Goal: Transaction & Acquisition: Purchase product/service

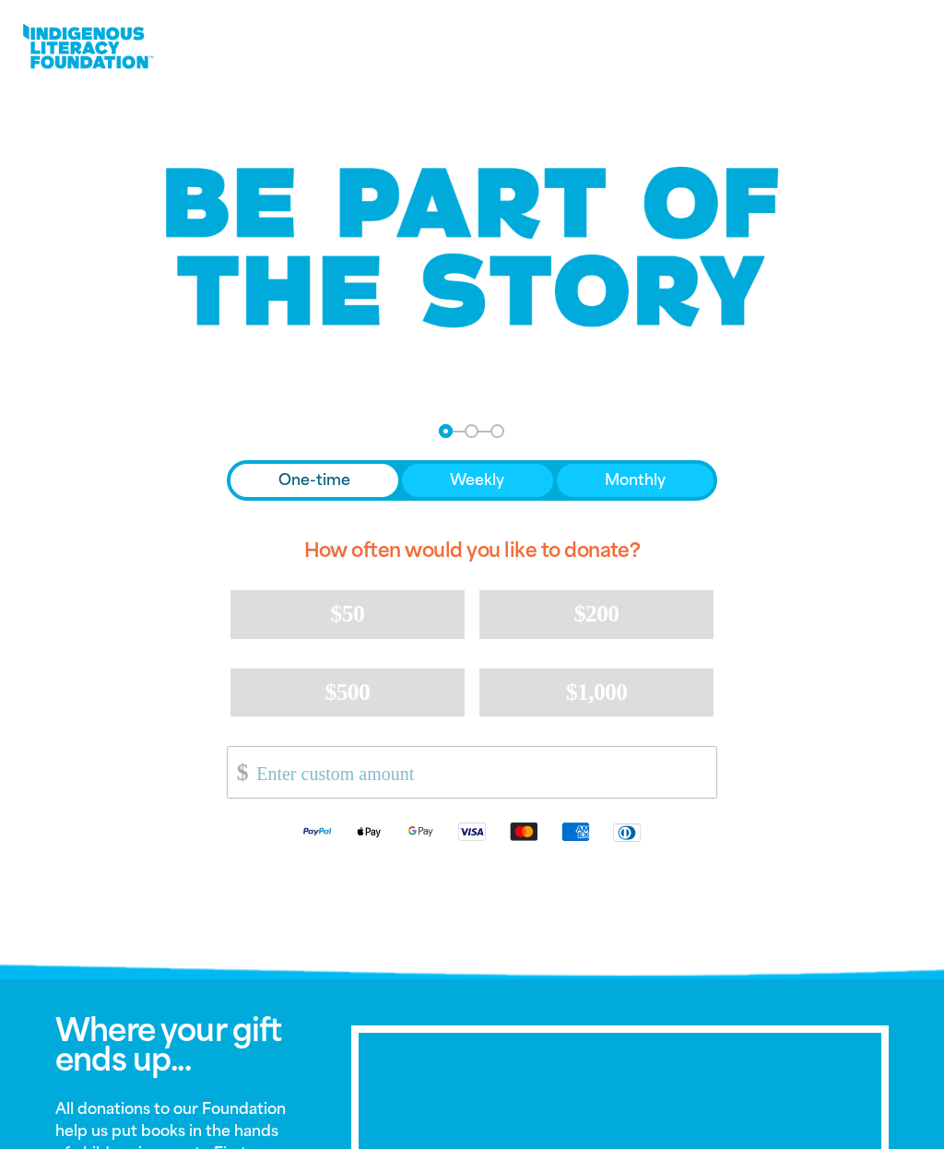
click at [322, 620] on button "$50" at bounding box center [348, 614] width 234 height 48
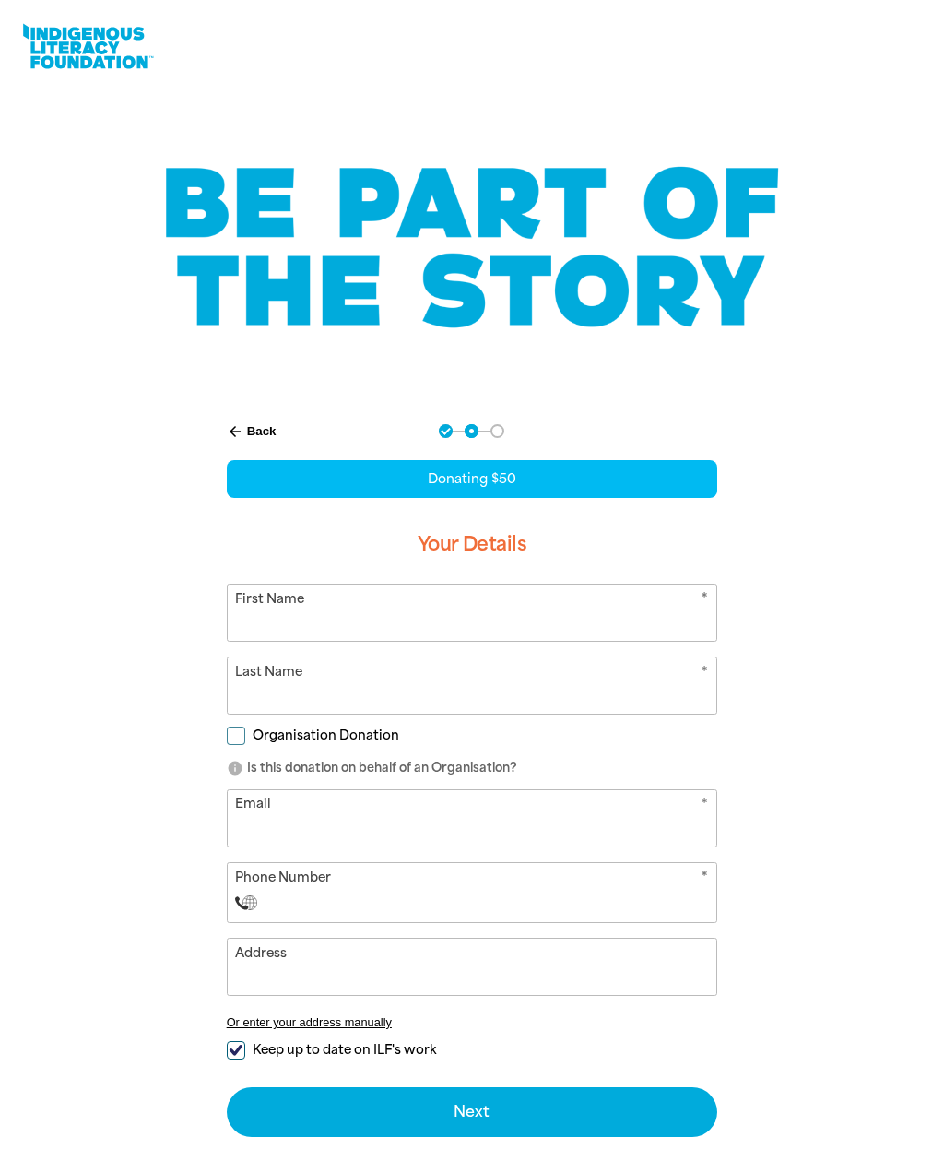
click at [535, 618] on input "First Name" at bounding box center [473, 613] width 490 height 56
type input "[PERSON_NAME]"
click at [333, 689] on input "Last Name" at bounding box center [473, 685] width 490 height 56
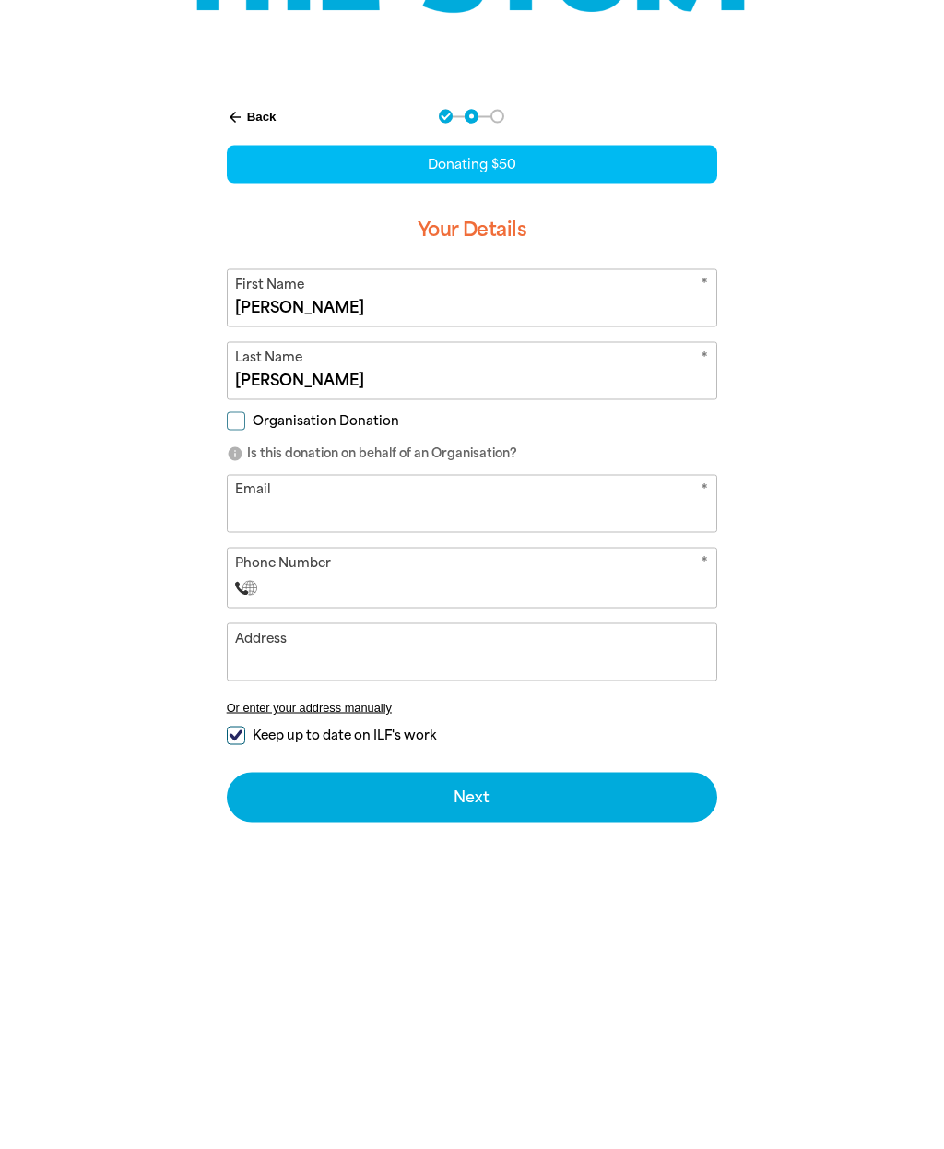
type input "[PERSON_NAME]"
click at [375, 790] on input "Email" at bounding box center [473, 818] width 490 height 56
type input "[EMAIL_ADDRESS][DOMAIN_NAME]"
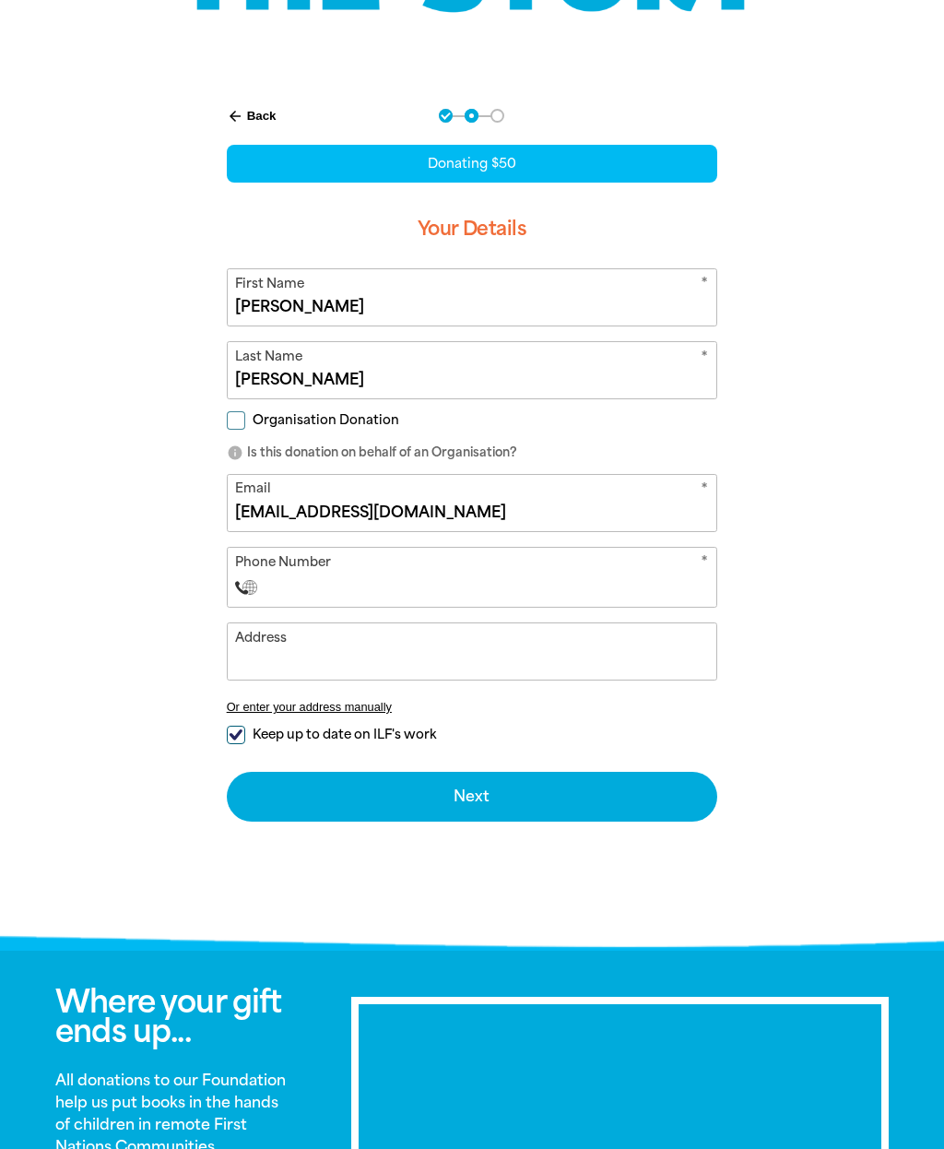
click at [465, 668] on input "Address" at bounding box center [473, 651] width 490 height 56
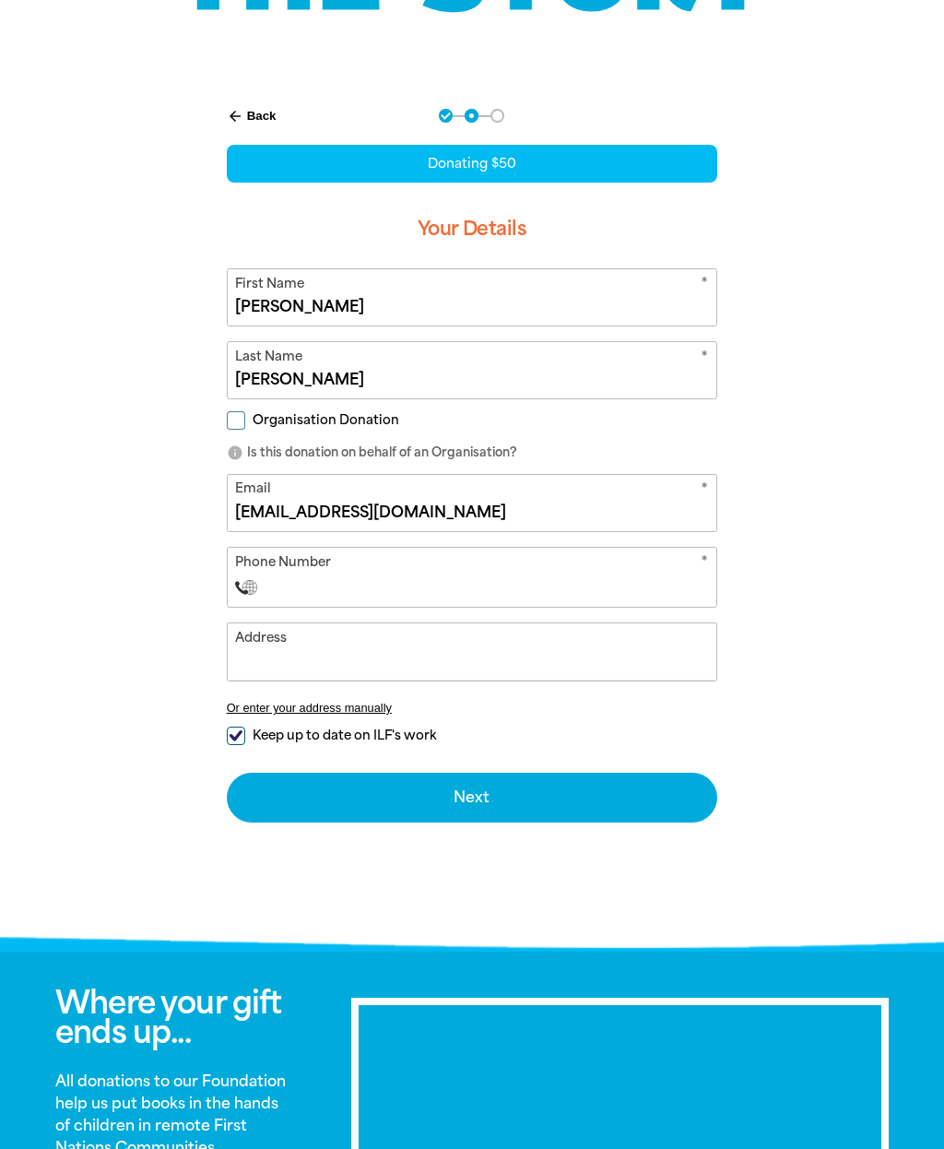
scroll to position [314, 0]
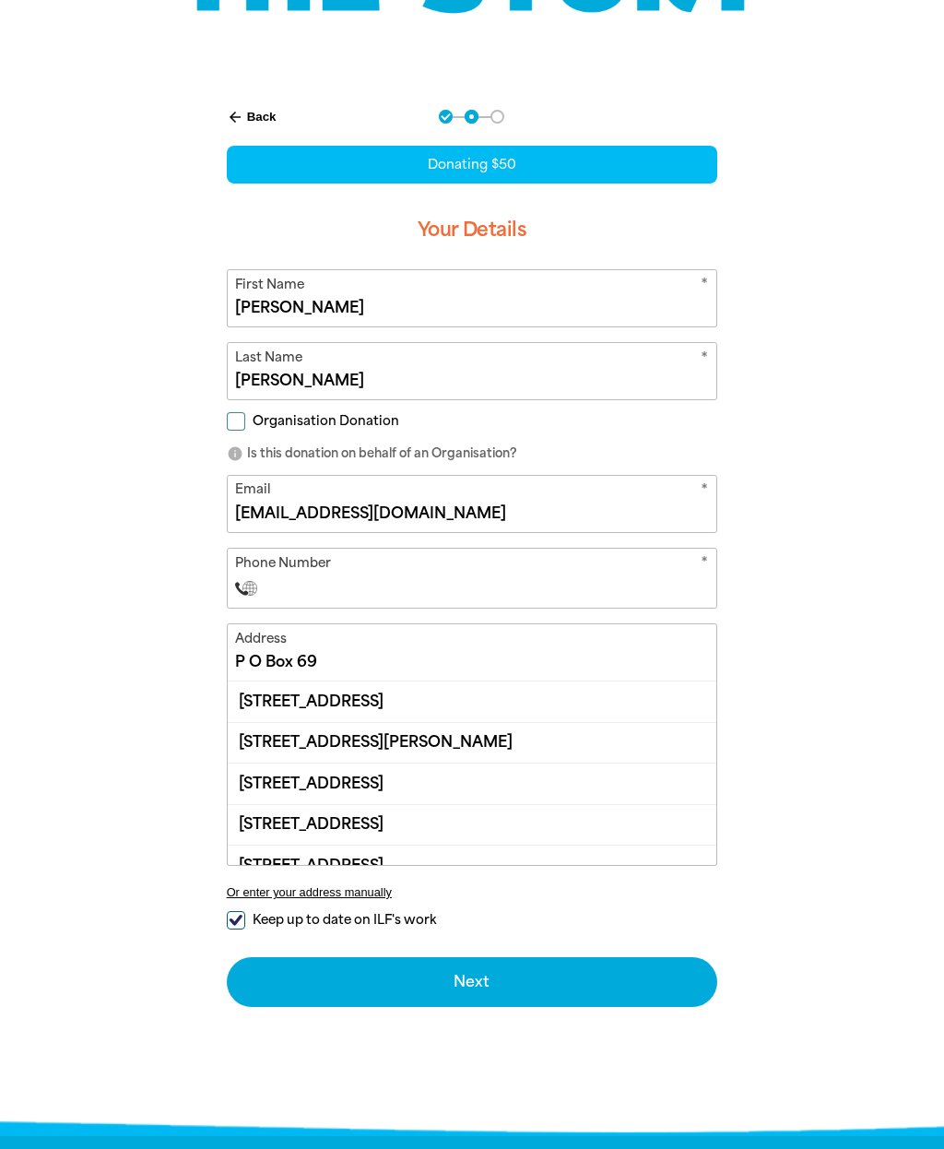
click at [805, 645] on div "arrow_back Back Step 1 Step 2 Step 3 Donating $50 Your Details * First Name [PE…" at bounding box center [472, 607] width 944 height 1040
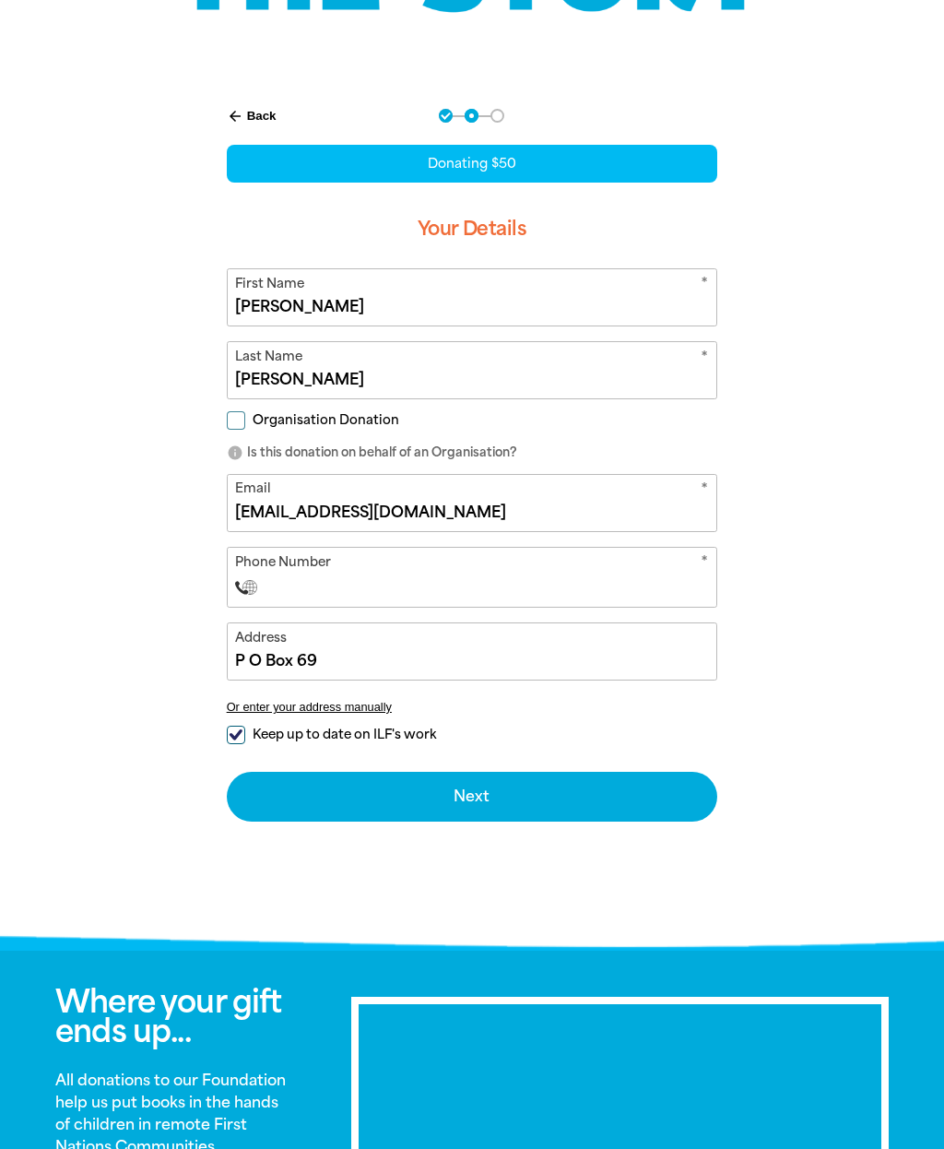
click at [344, 665] on input "P O Box 69" at bounding box center [473, 651] width 490 height 56
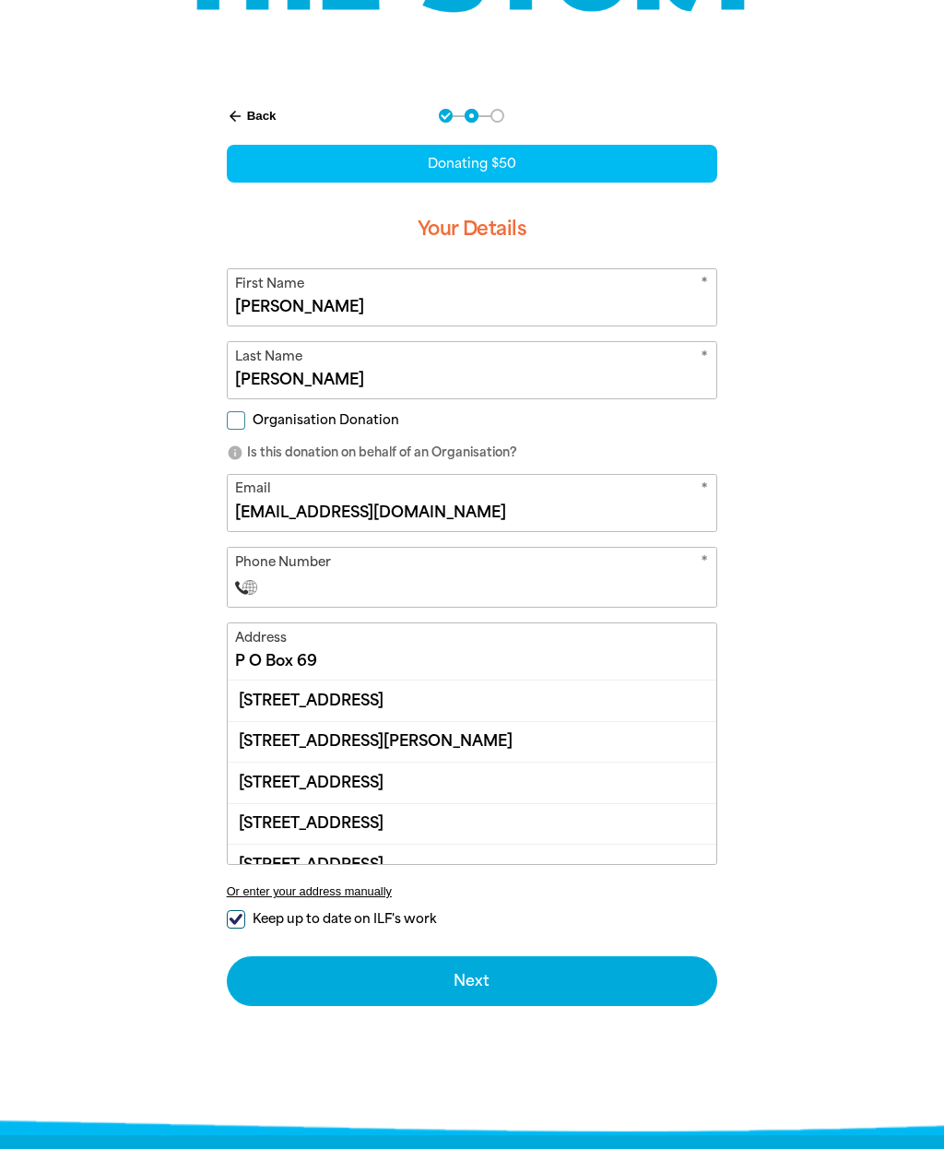
scroll to position [314, 0]
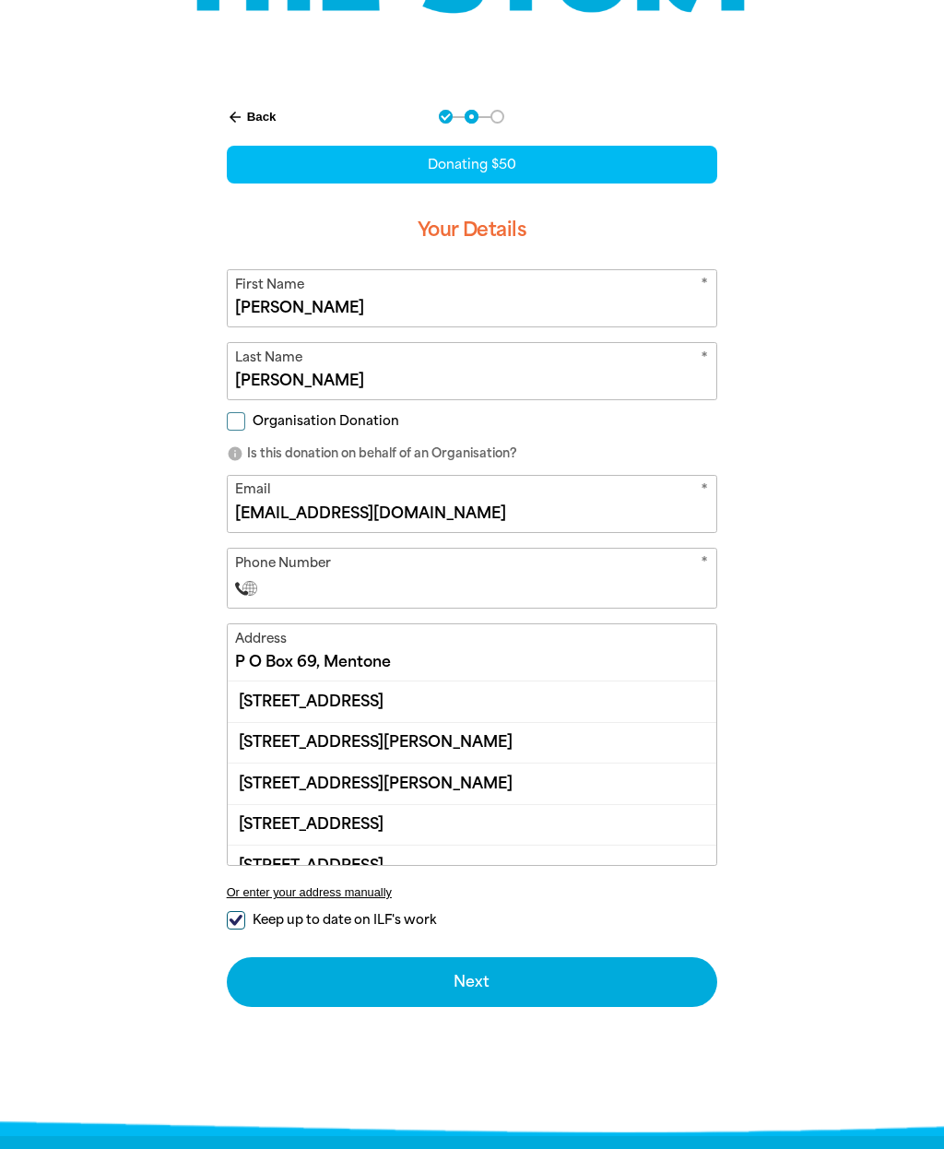
click at [369, 665] on input "P O Box 69, Mentone" at bounding box center [473, 652] width 490 height 56
click at [795, 642] on div "arrow_back Back Step 1 Step 2 Step 3 Donating $50 Your Details * First Name [PE…" at bounding box center [472, 607] width 944 height 1040
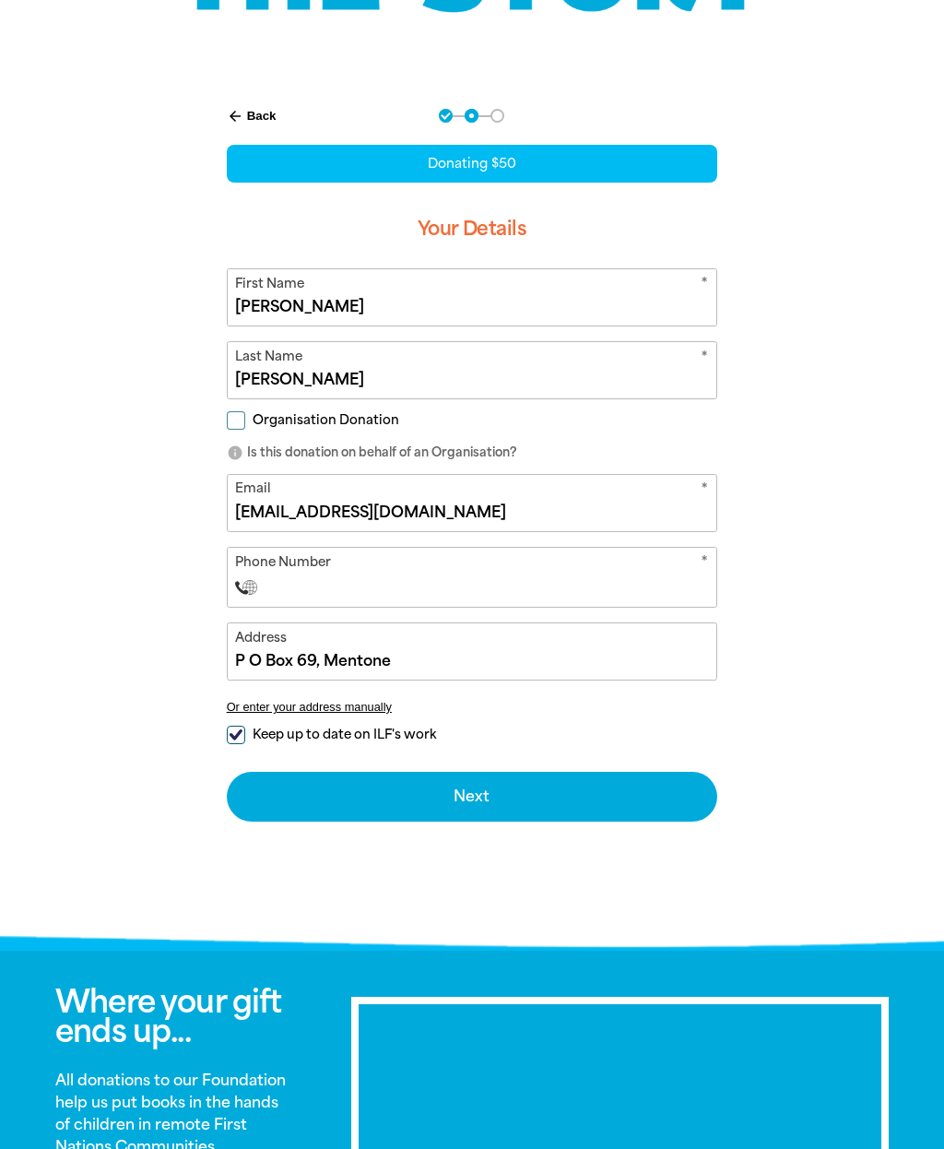
click at [409, 668] on input "P O Box 69, Mentone" at bounding box center [473, 651] width 490 height 56
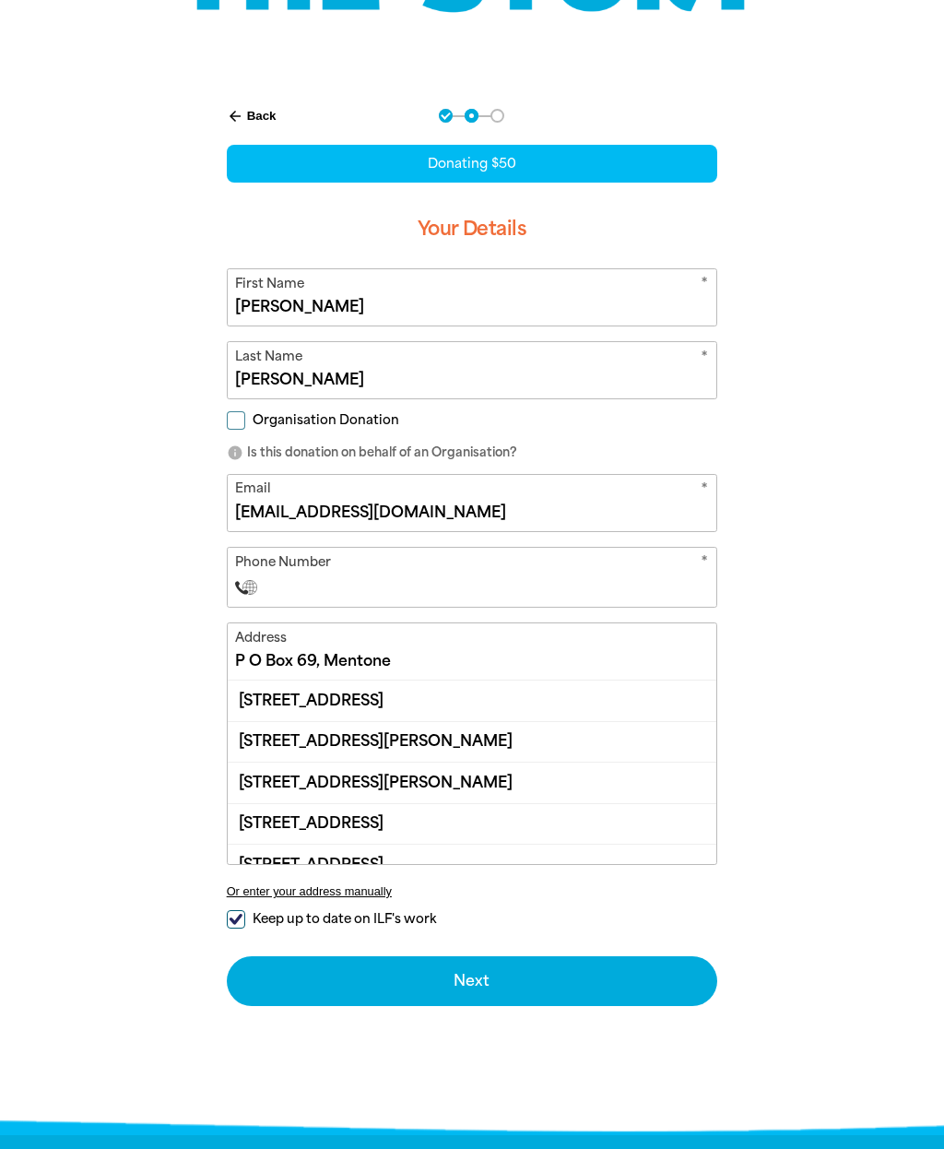
scroll to position [314, 0]
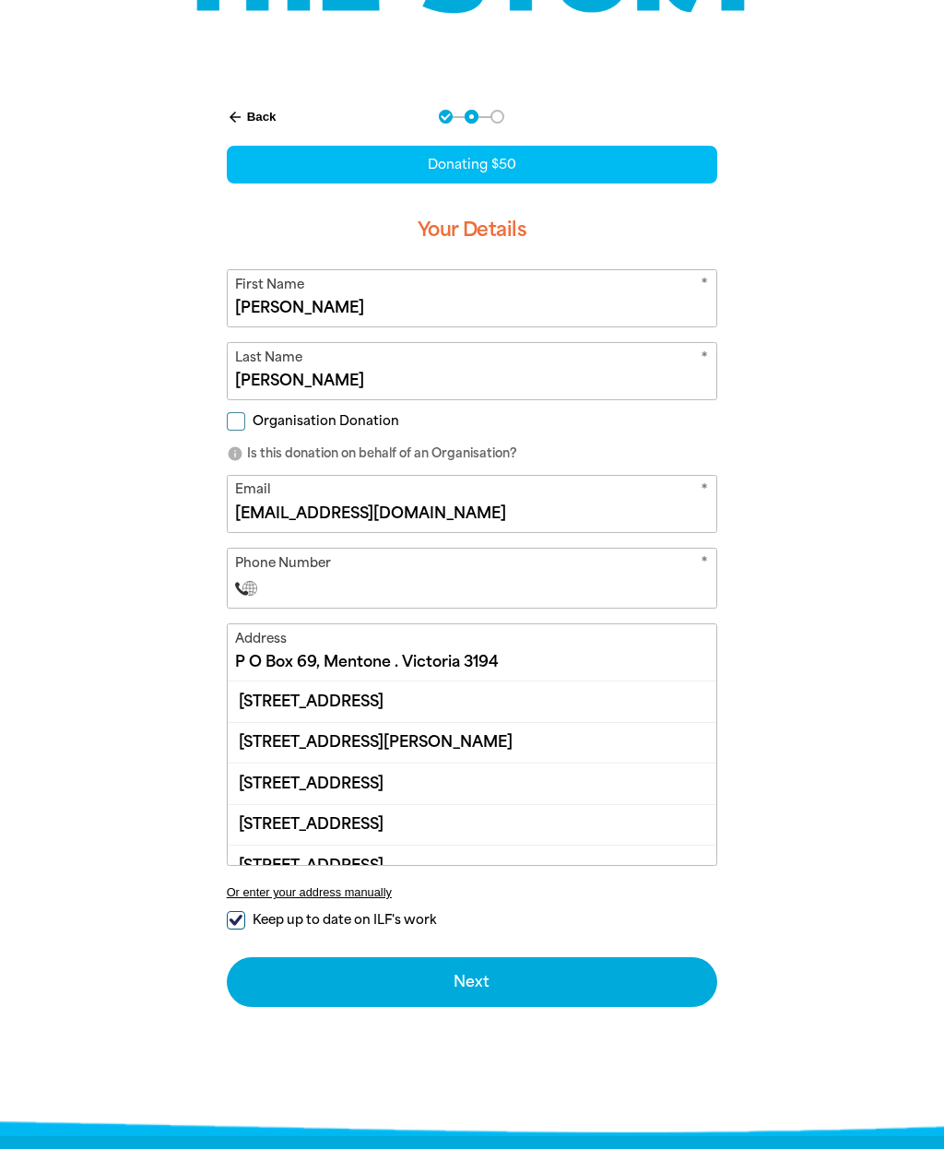
click at [464, 699] on div "[STREET_ADDRESS]" at bounding box center [473, 701] width 490 height 40
type input "[STREET_ADDRESS]"
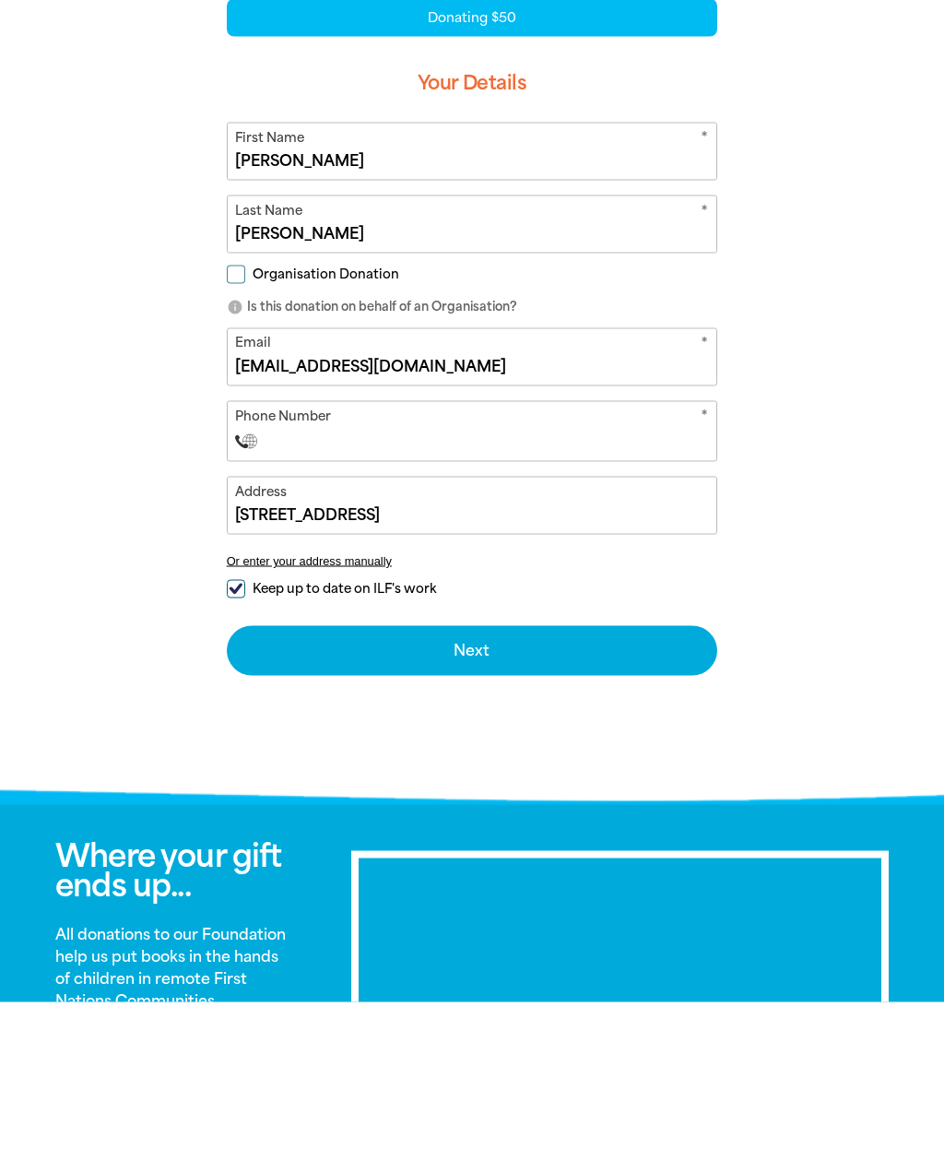
click at [488, 773] on button "Next chevron_right" at bounding box center [472, 798] width 491 height 50
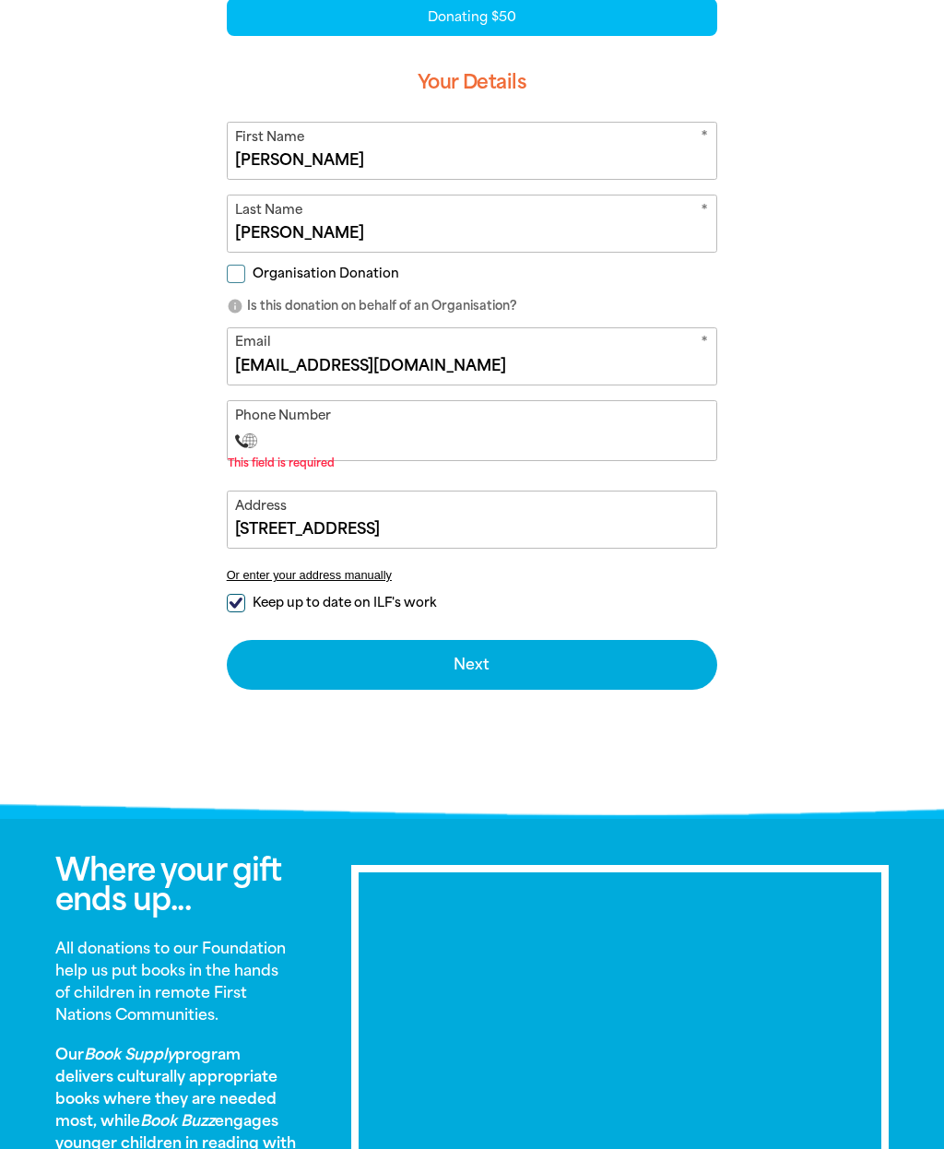
click at [365, 441] on input "Phone Number" at bounding box center [490, 441] width 436 height 22
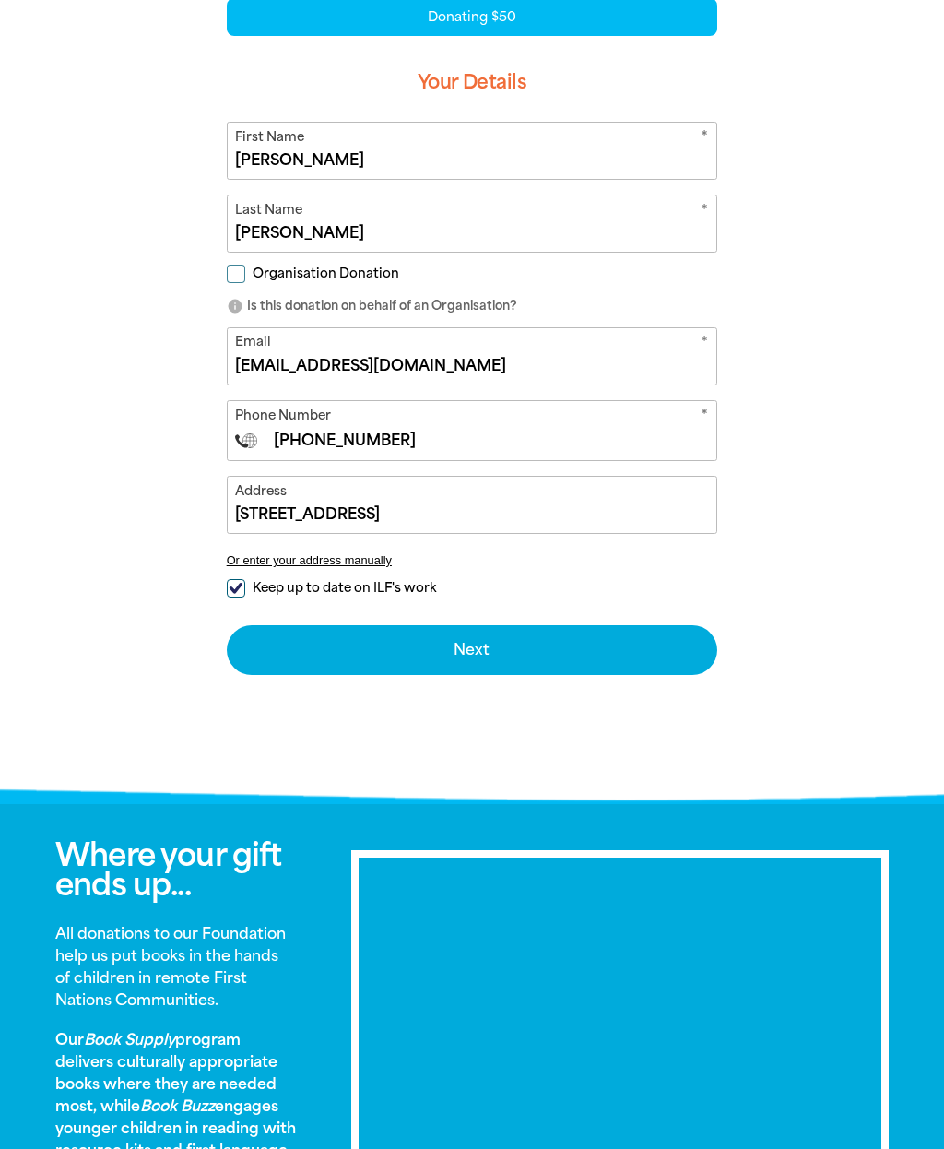
type input "[PHONE_NUMBER]"
click at [503, 661] on button "Next chevron_right" at bounding box center [472, 650] width 491 height 50
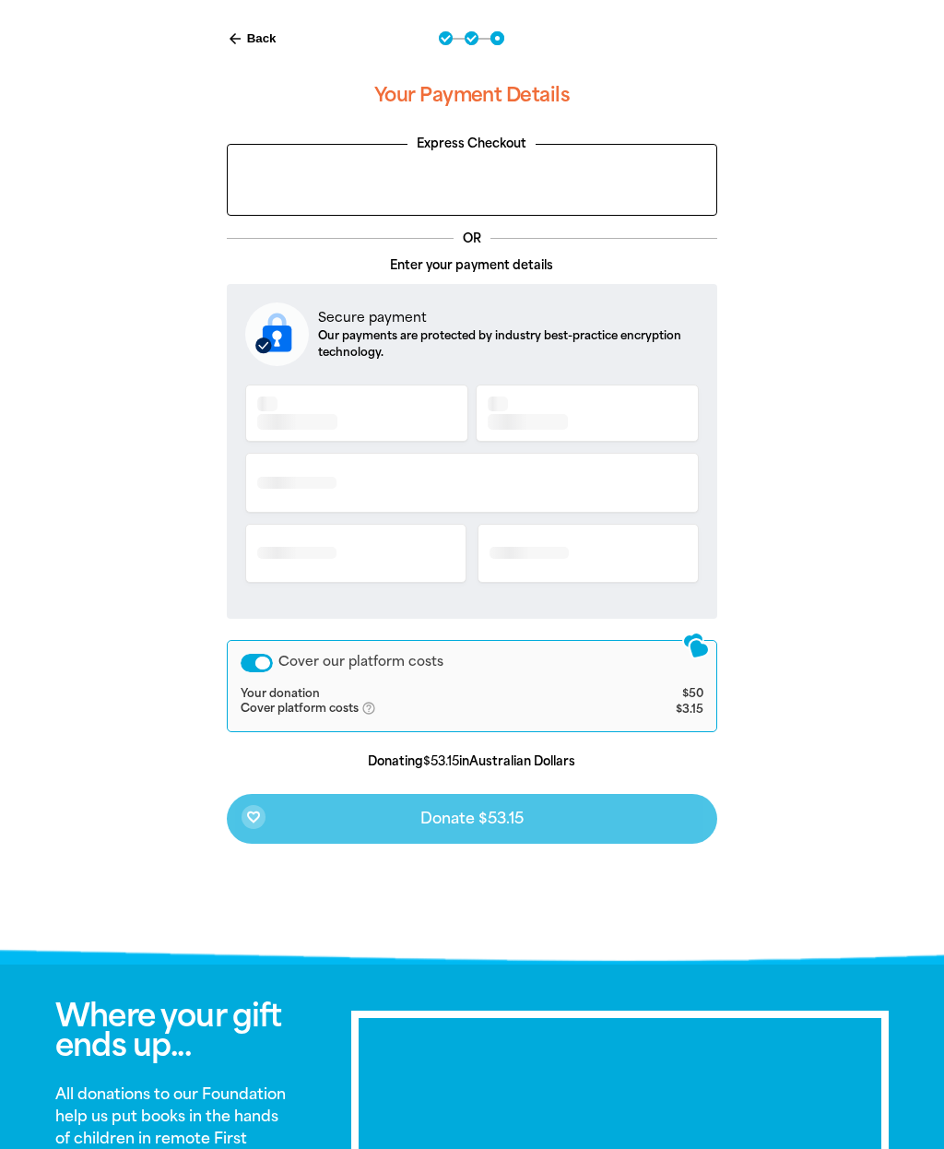
scroll to position [376, 0]
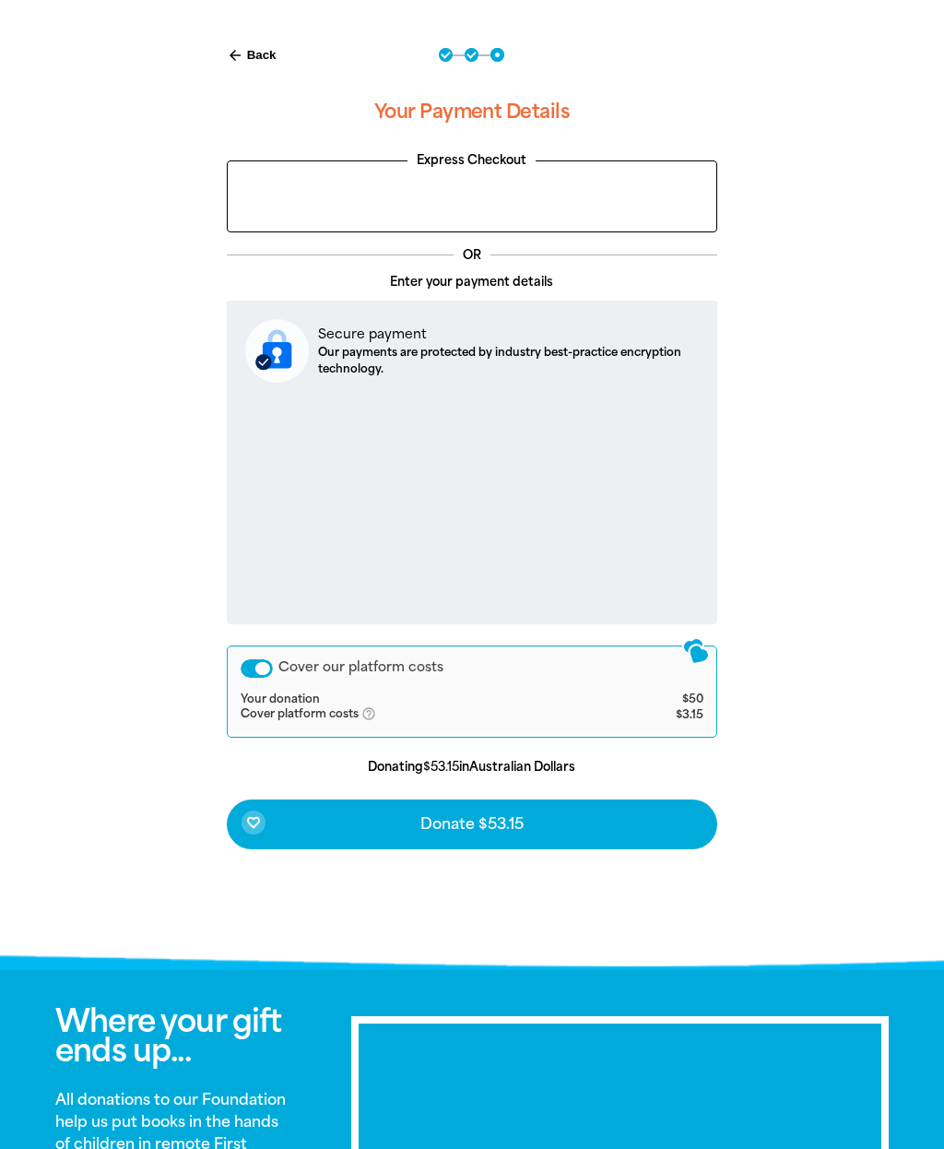
click at [264, 671] on div "Cover our platform costs" at bounding box center [257, 668] width 32 height 18
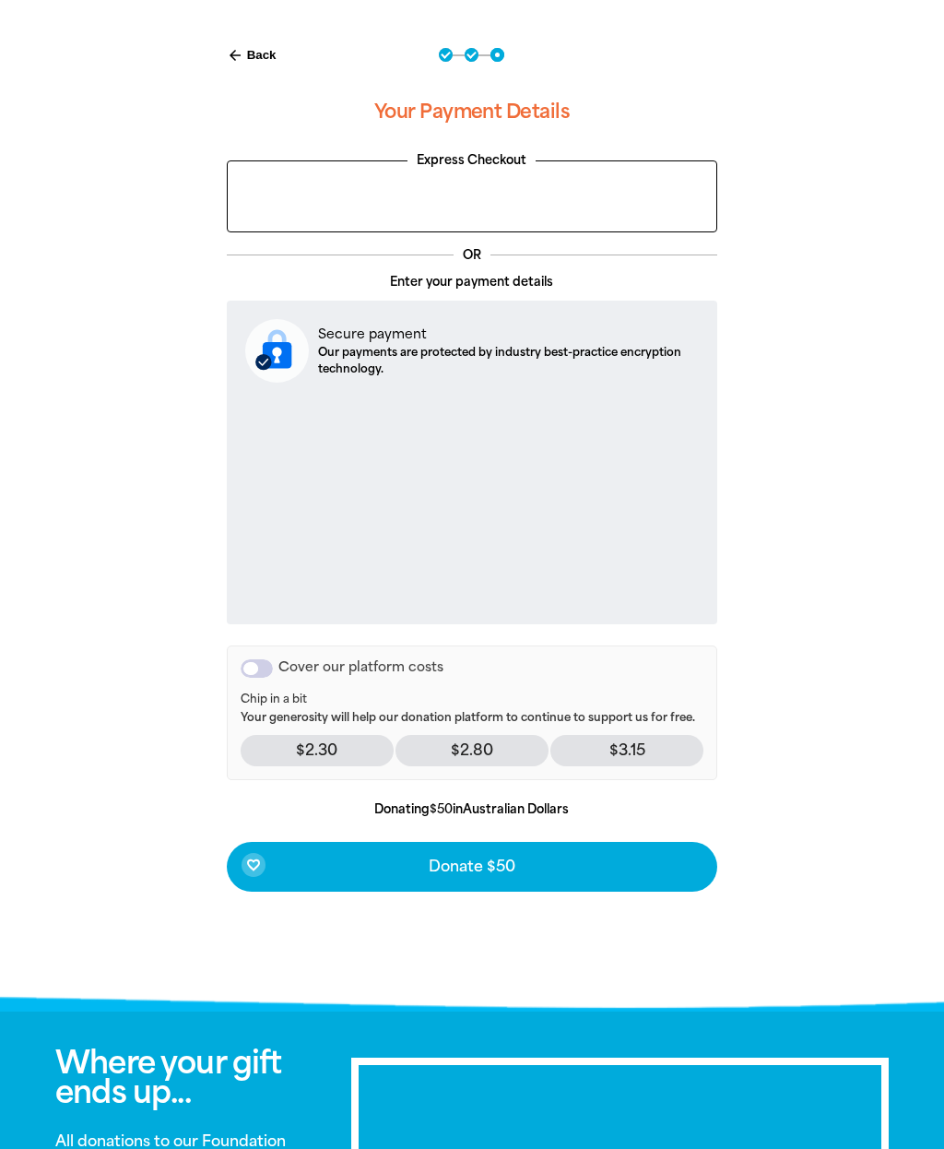
click at [333, 749] on p "$2.30" at bounding box center [317, 750] width 153 height 31
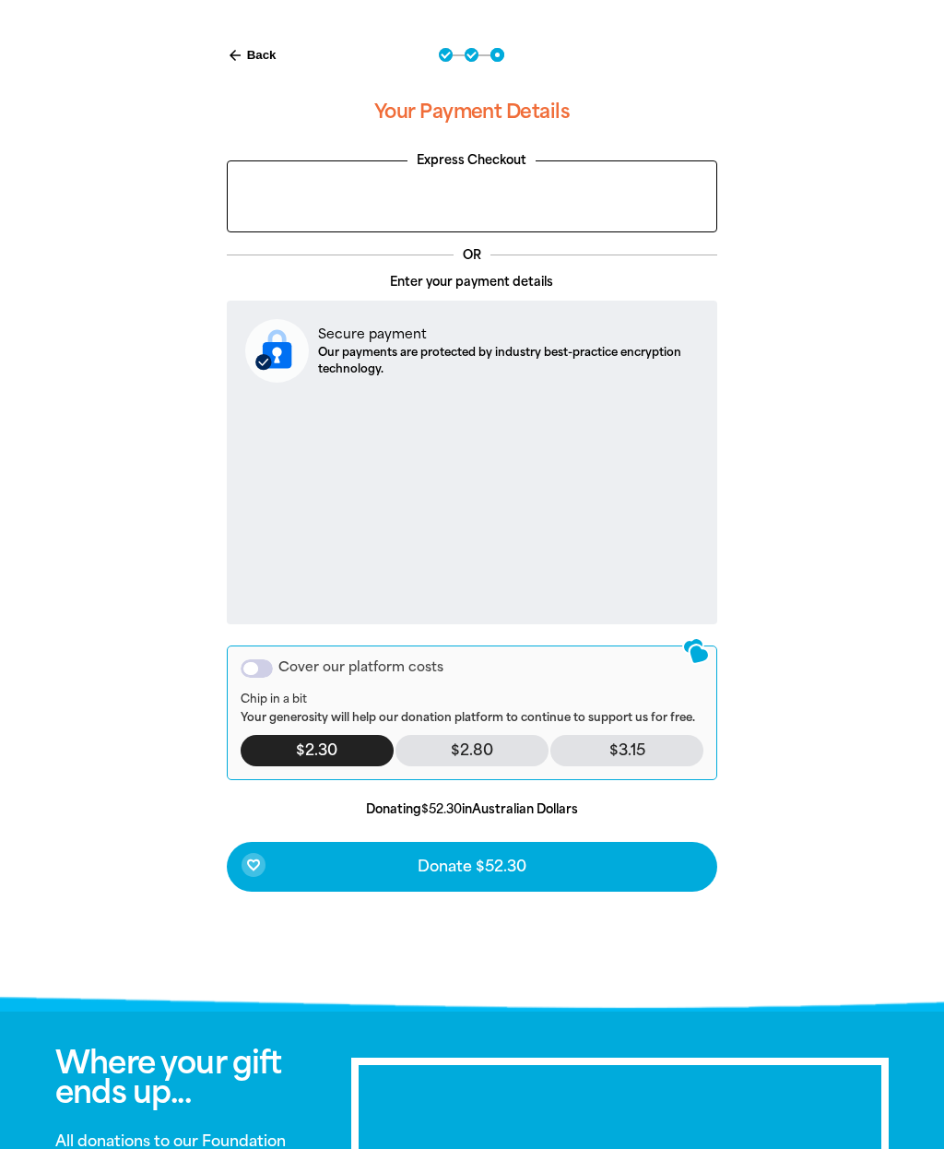
click at [522, 871] on span "Donate $52.30" at bounding box center [472, 866] width 109 height 15
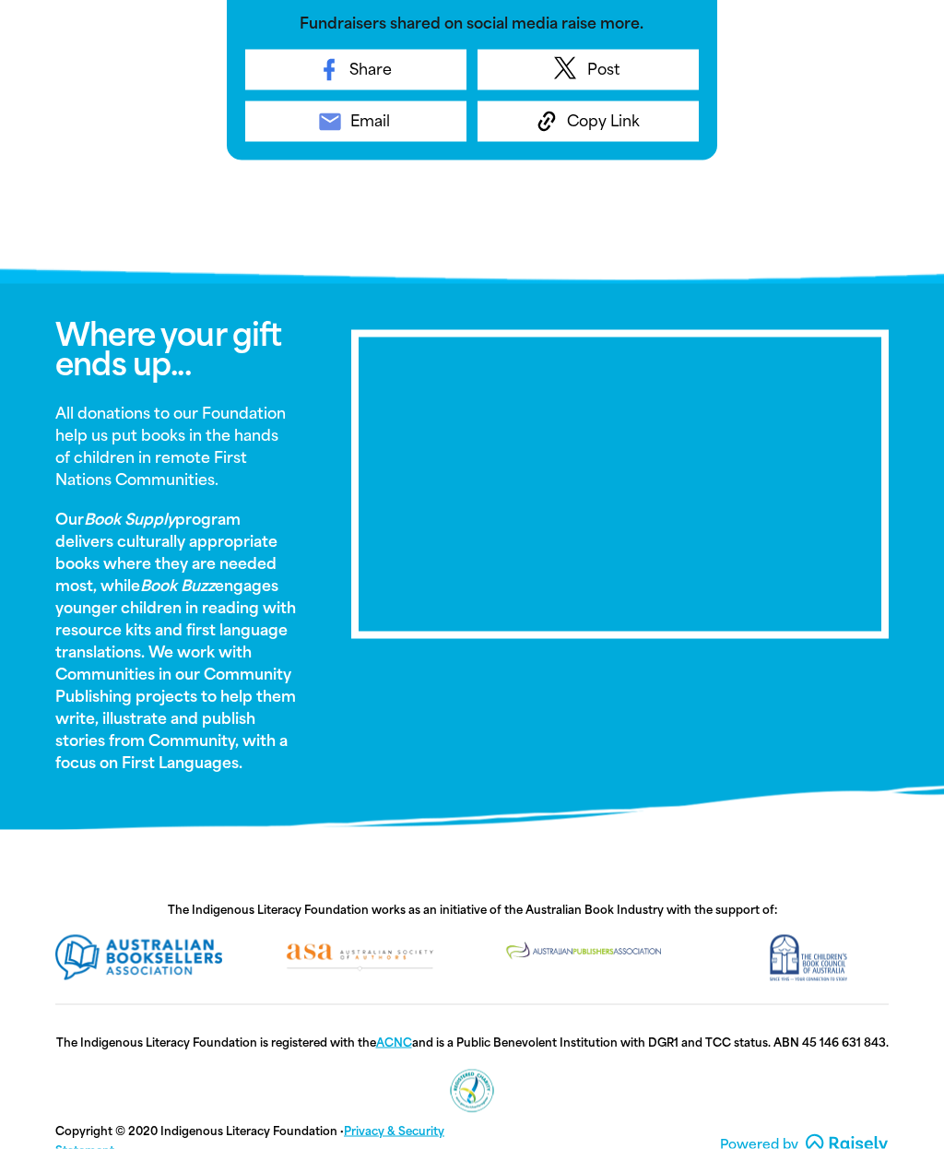
scroll to position [824, 0]
